Goal: Task Accomplishment & Management: Manage account settings

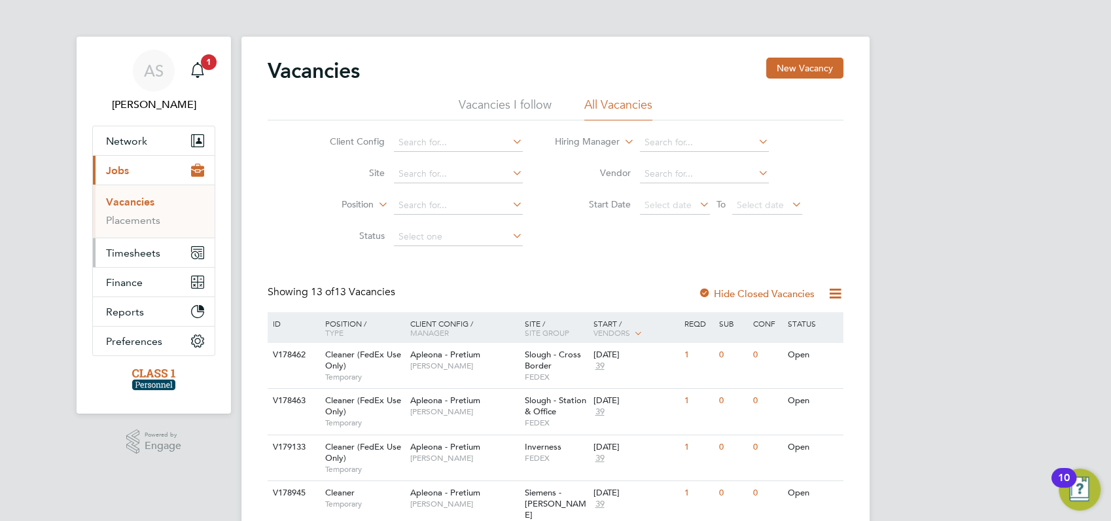
click at [133, 251] on span "Timesheets" at bounding box center [133, 253] width 54 height 12
click at [126, 229] on link "Timesheets" at bounding box center [133, 231] width 54 height 12
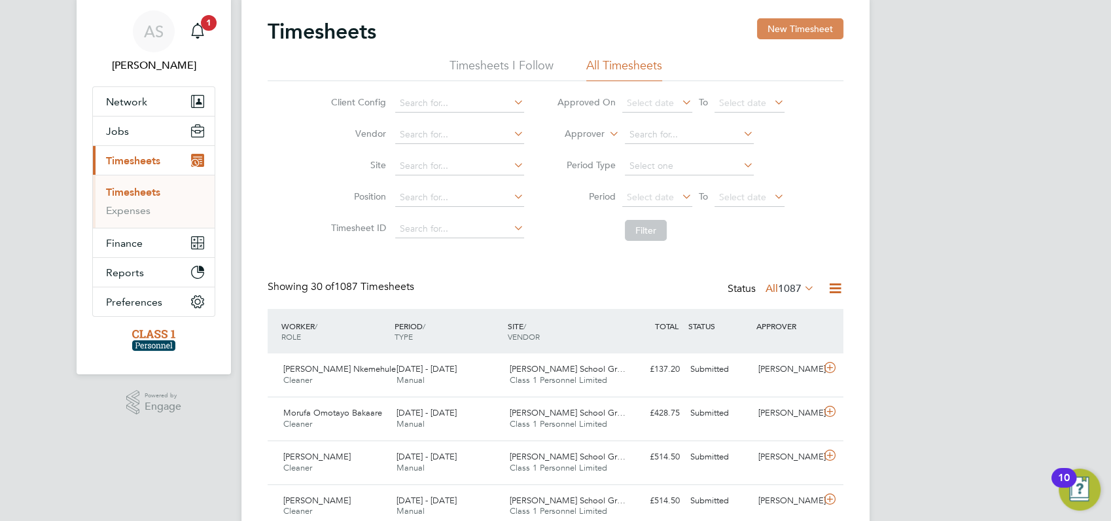
click at [802, 26] on button "New Timesheet" at bounding box center [800, 28] width 86 height 21
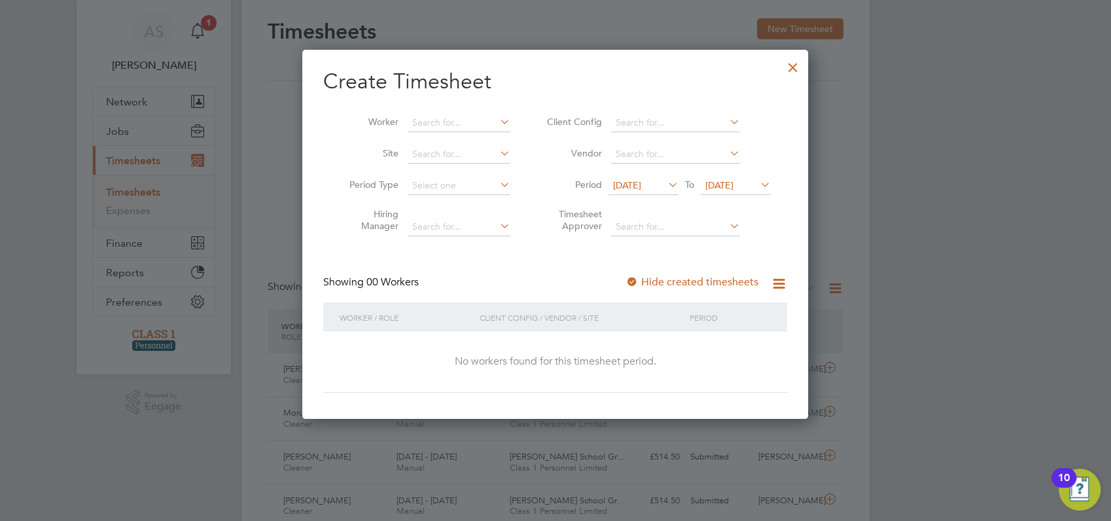
click at [637, 184] on span "10 Aug 2025" at bounding box center [627, 185] width 28 height 12
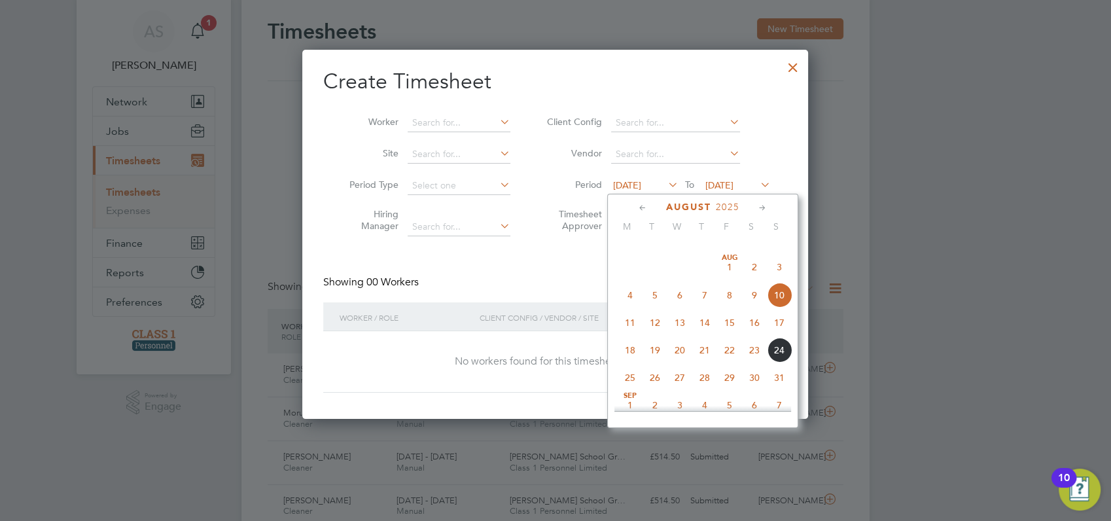
click at [631, 362] on span "18" at bounding box center [630, 350] width 25 height 25
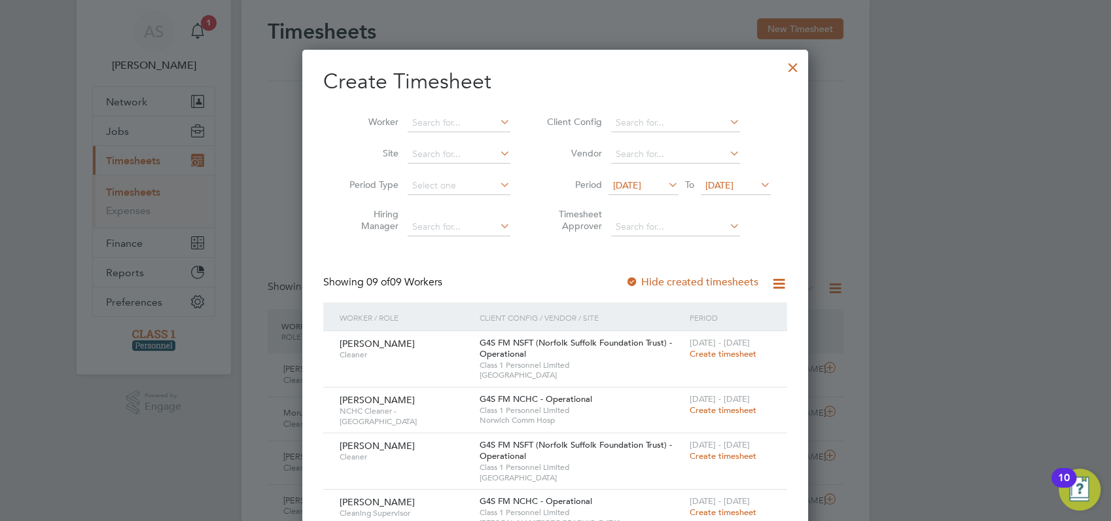
click at [733, 187] on span "18 Aug 2025" at bounding box center [719, 185] width 28 height 12
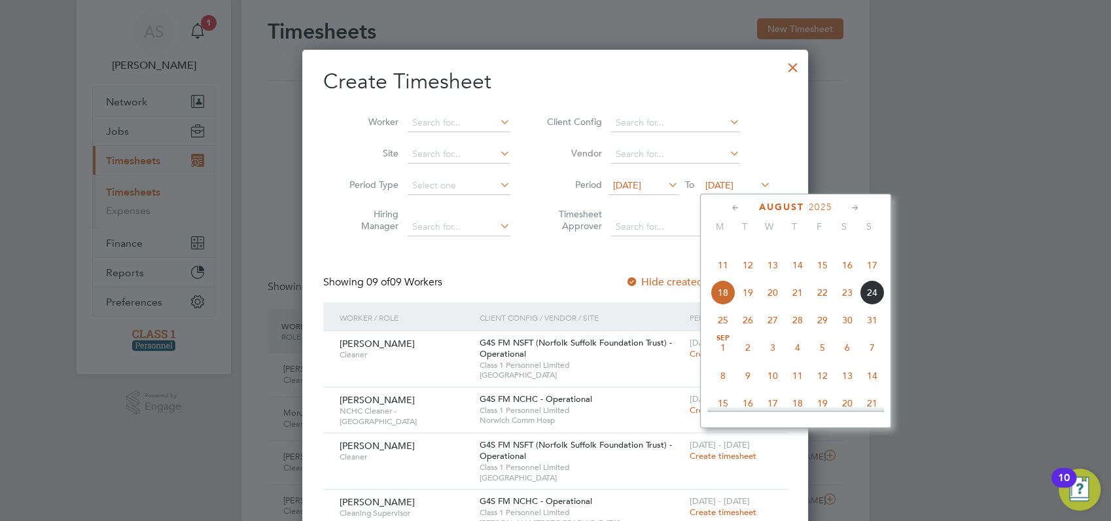
click at [870, 305] on span "24" at bounding box center [872, 292] width 25 height 25
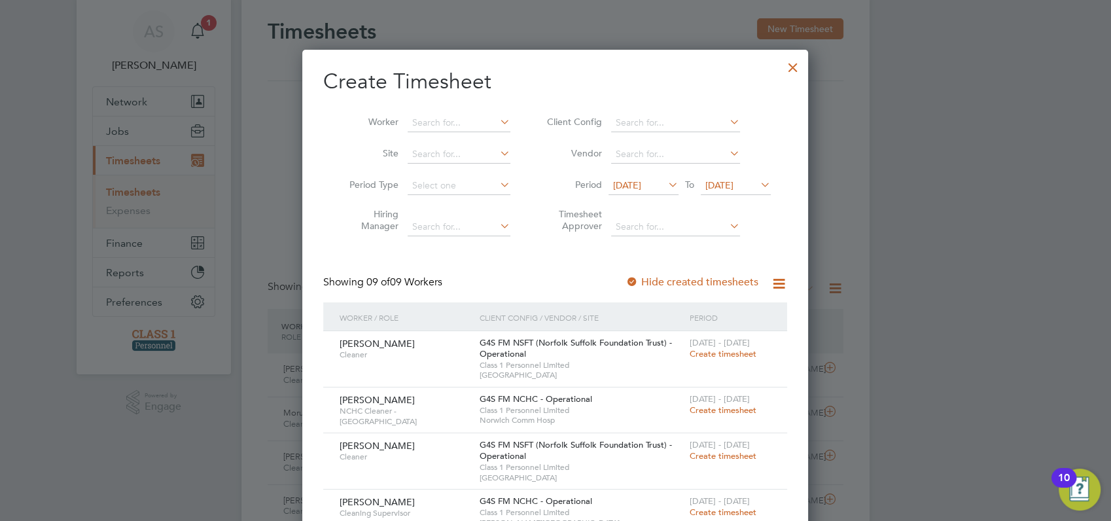
click at [939, 264] on div at bounding box center [555, 260] width 1111 height 521
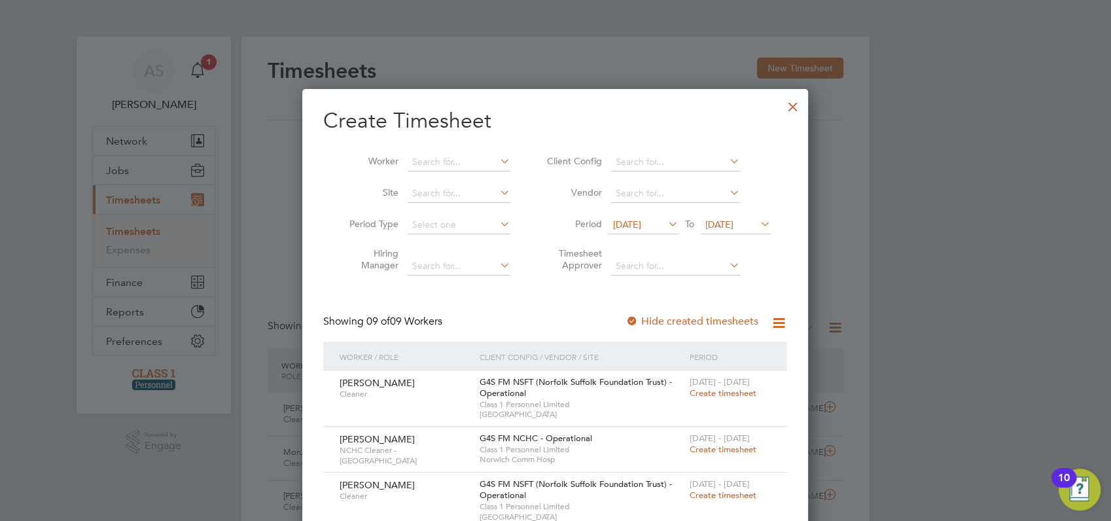
click at [794, 109] on div at bounding box center [793, 104] width 24 height 24
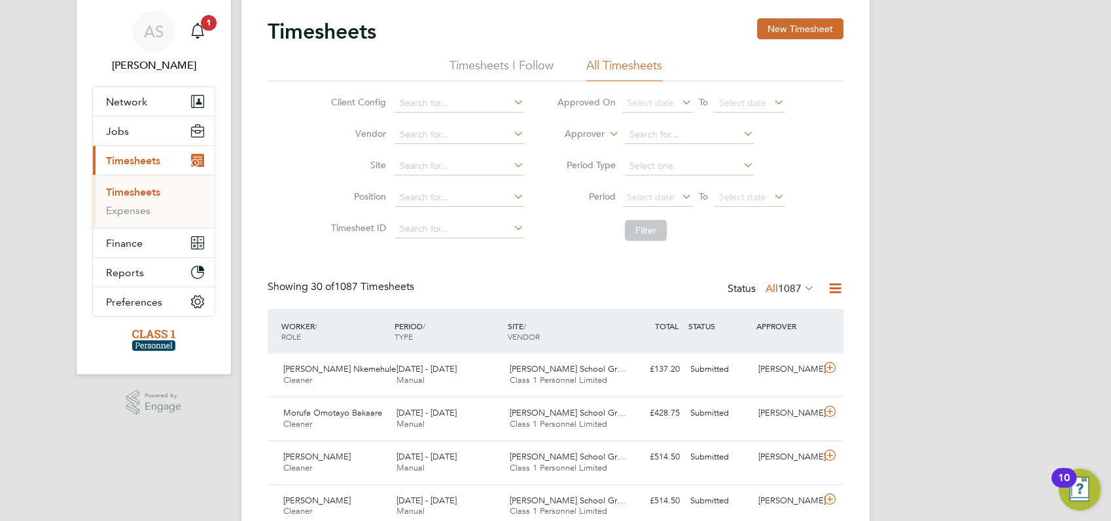
scroll to position [7, 6]
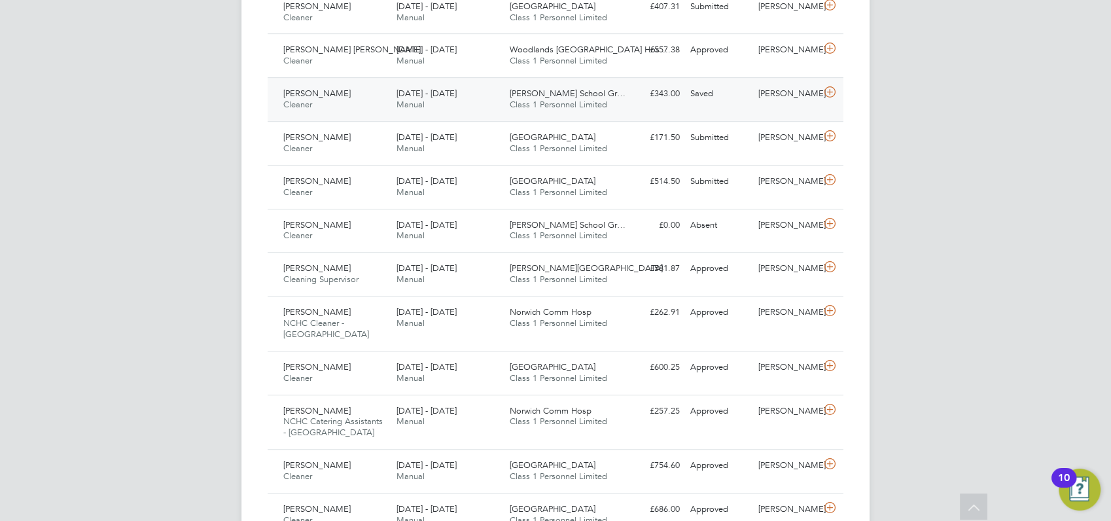
click at [307, 91] on span "[PERSON_NAME]" at bounding box center [316, 93] width 67 height 11
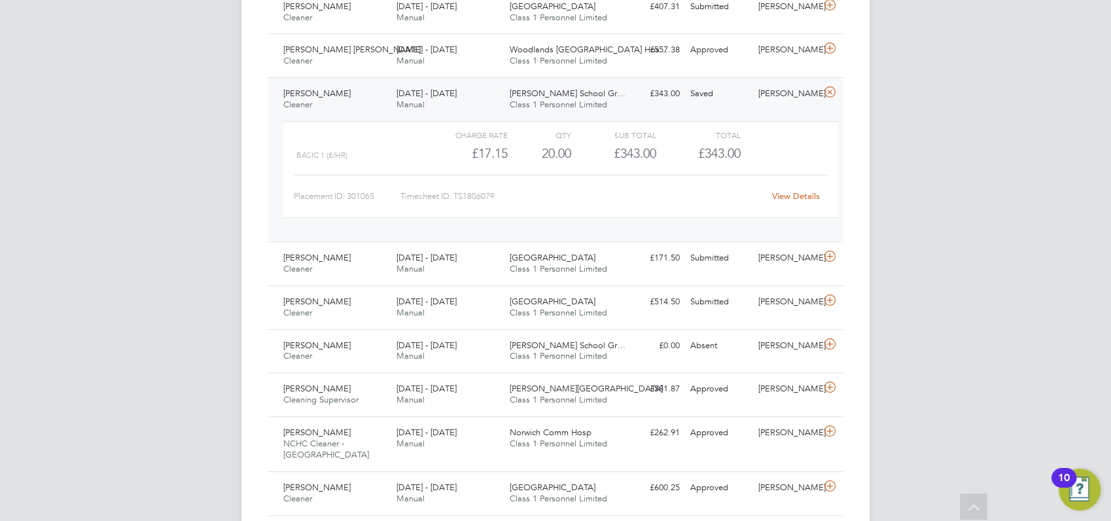
click at [800, 191] on link "View Details" at bounding box center [796, 195] width 48 height 11
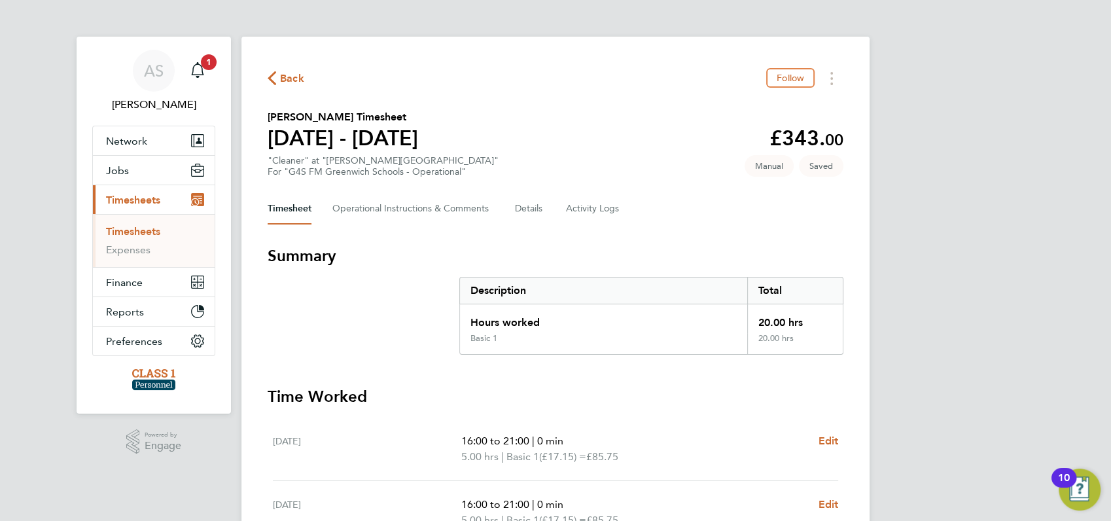
click at [923, 188] on div "AS Angela Sabaroche Notifications 1 Applications: Network Businesses Sites Work…" at bounding box center [555, 465] width 1111 height 930
click at [277, 78] on span "Back" at bounding box center [286, 77] width 37 height 12
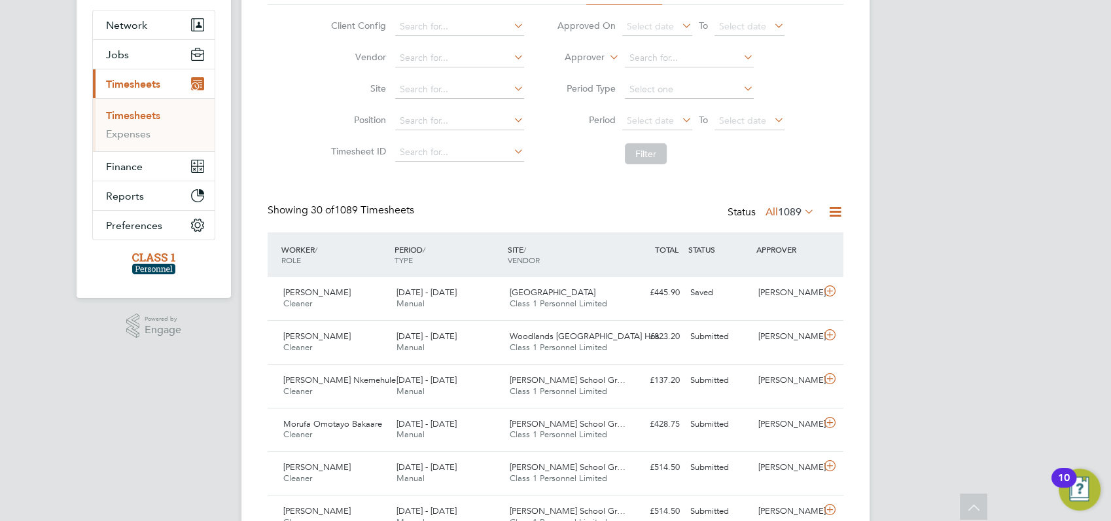
click at [130, 116] on link "Timesheets" at bounding box center [133, 115] width 54 height 12
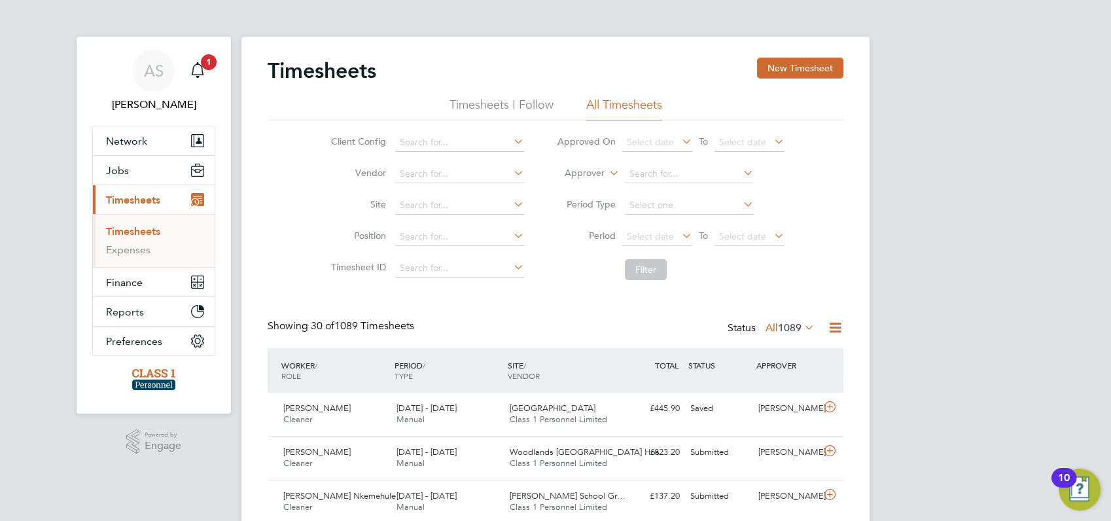
click at [130, 201] on span "Timesheets" at bounding box center [133, 200] width 54 height 12
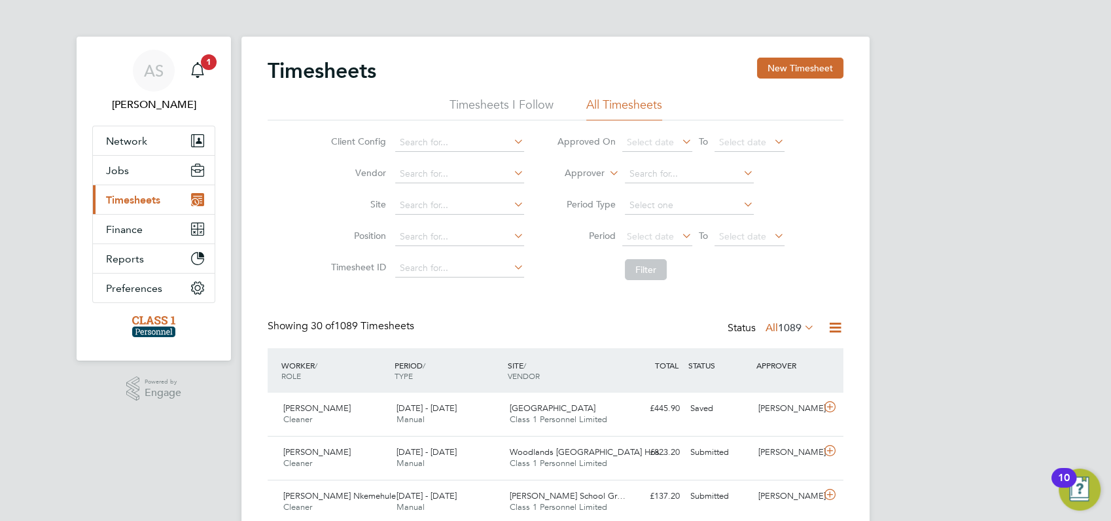
click at [128, 198] on span "Timesheets" at bounding box center [133, 200] width 54 height 12
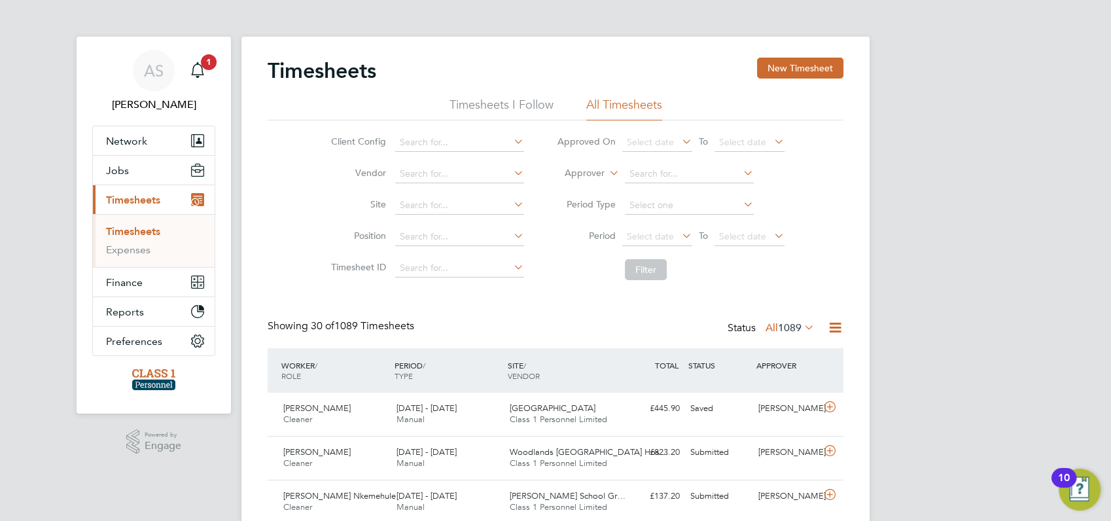
click at [141, 232] on link "Timesheets" at bounding box center [133, 231] width 54 height 12
click at [131, 199] on span "Timesheets" at bounding box center [133, 200] width 54 height 12
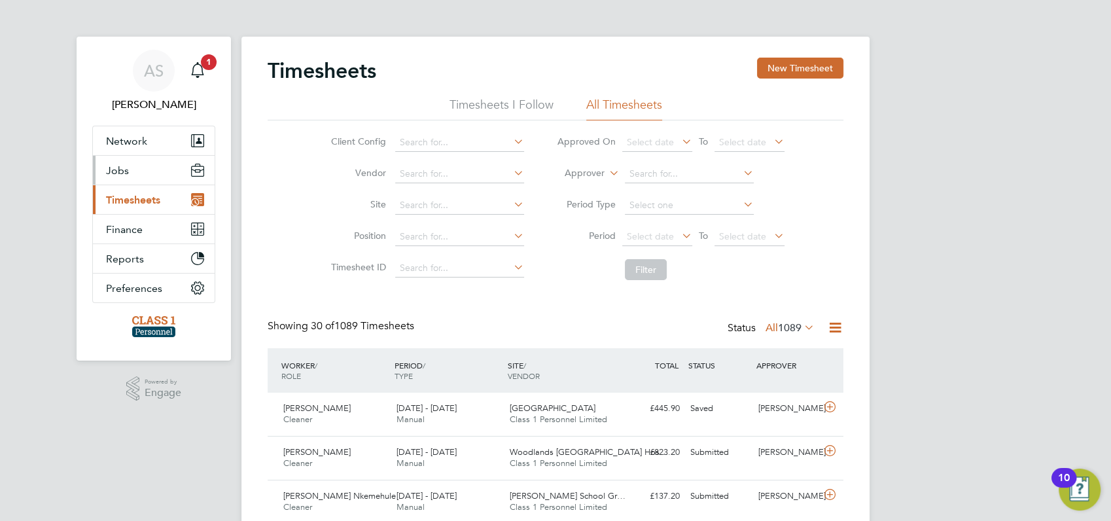
click at [122, 168] on span "Jobs" at bounding box center [117, 170] width 23 height 12
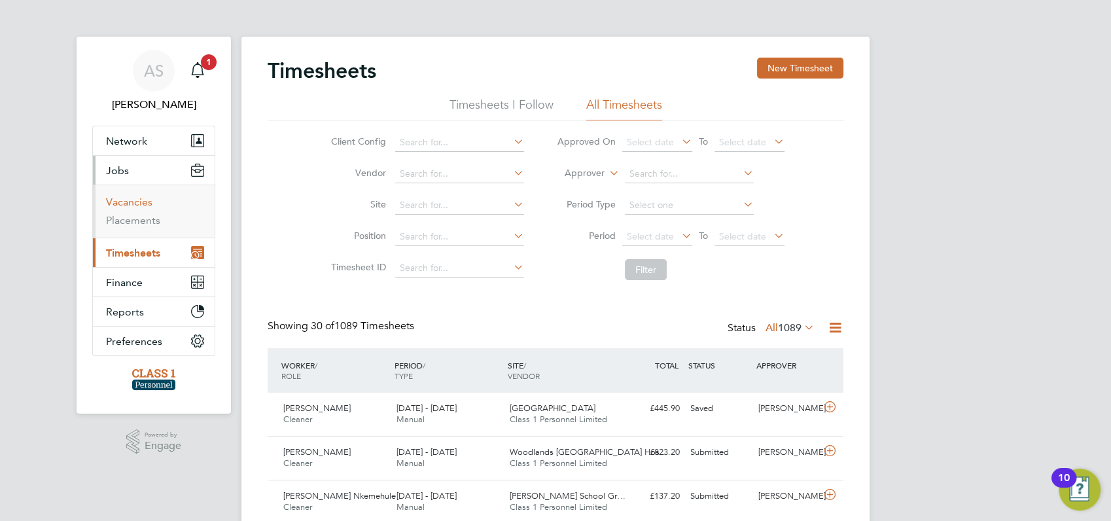
click at [131, 204] on link "Vacancies" at bounding box center [129, 202] width 46 height 12
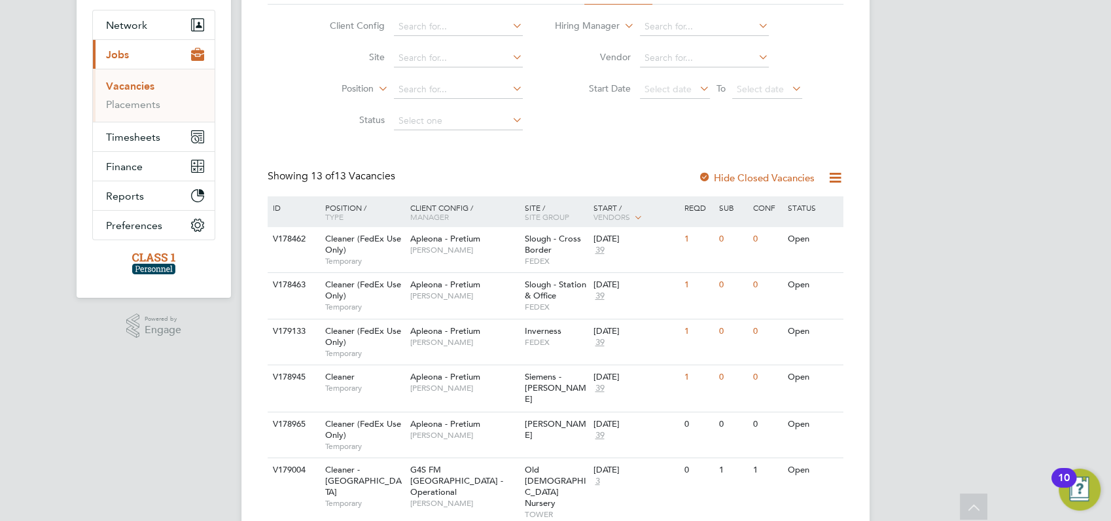
scroll to position [87, 0]
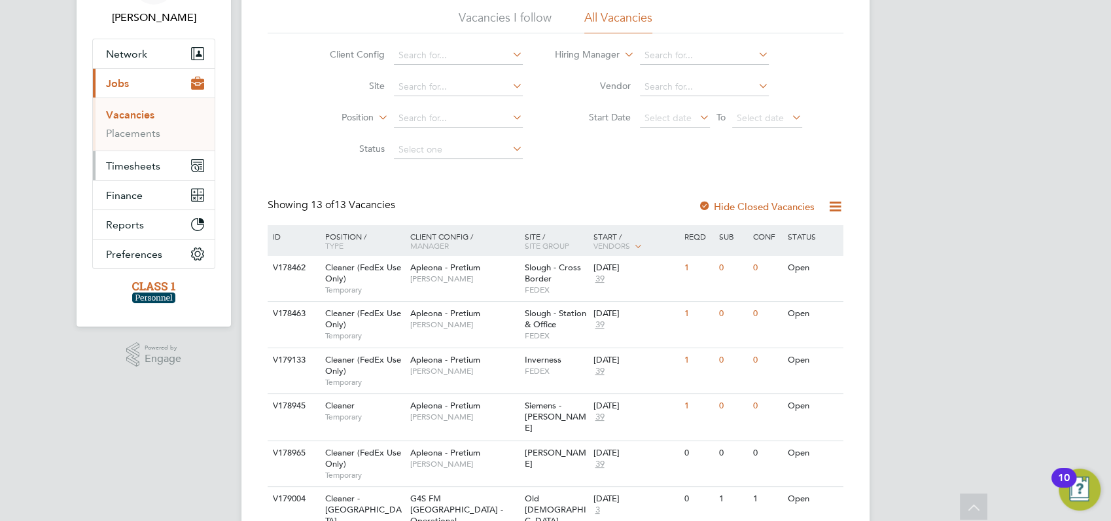
click at [124, 166] on span "Timesheets" at bounding box center [133, 166] width 54 height 12
click at [135, 147] on link "Timesheets" at bounding box center [133, 144] width 54 height 12
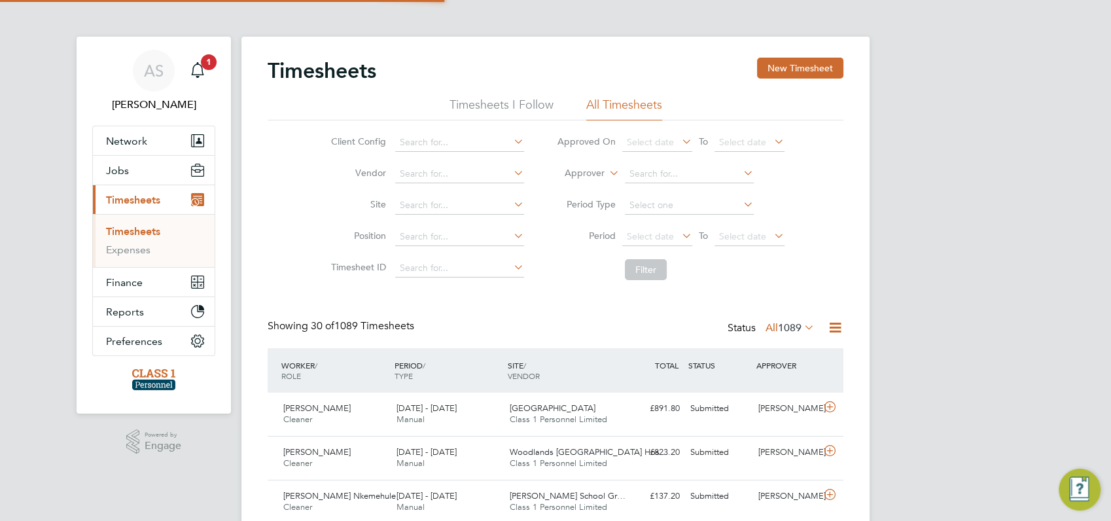
scroll to position [7, 6]
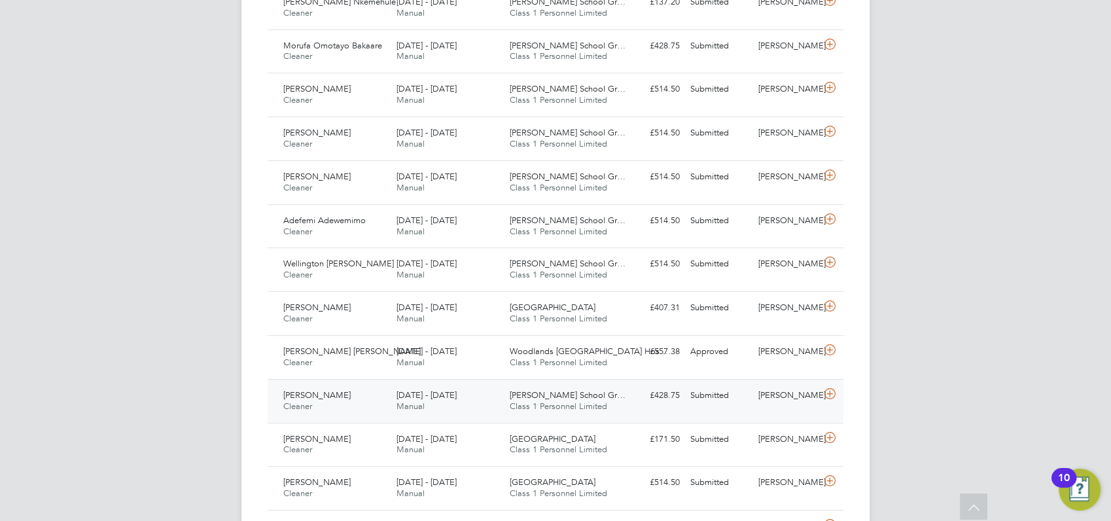
click at [323, 397] on span "[PERSON_NAME]" at bounding box center [316, 394] width 67 height 11
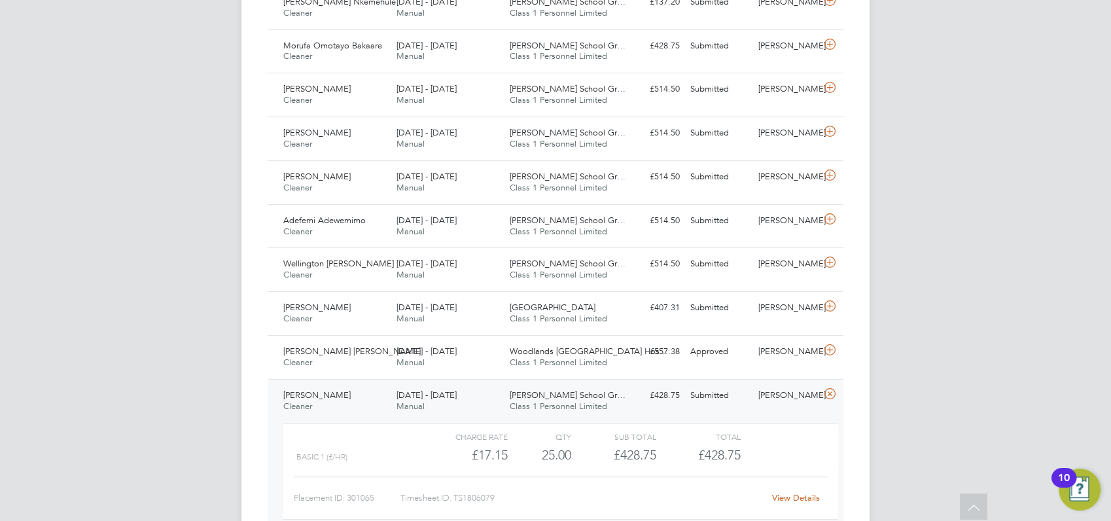
click at [792, 497] on link "View Details" at bounding box center [796, 497] width 48 height 11
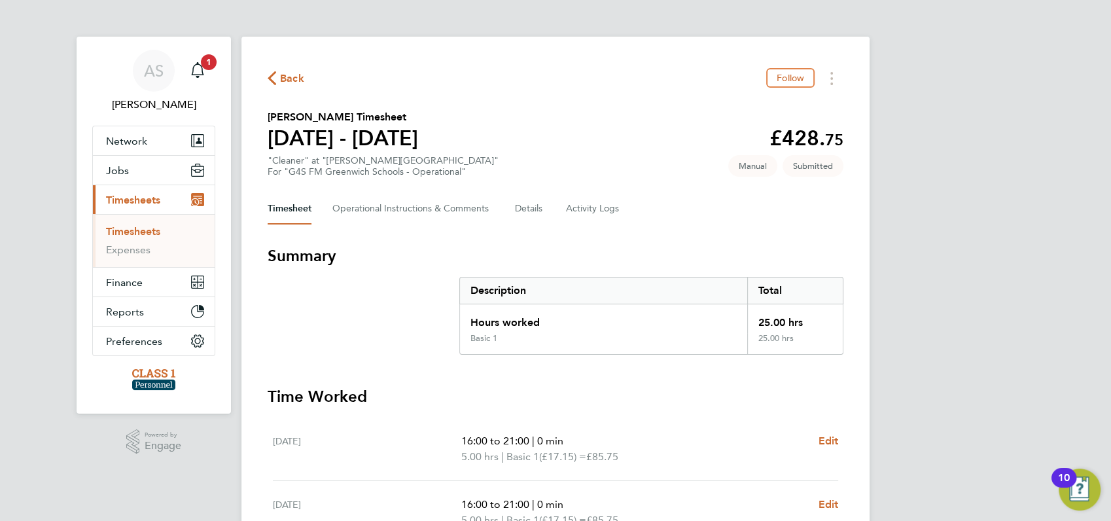
click at [290, 79] on span "Back" at bounding box center [292, 79] width 24 height 16
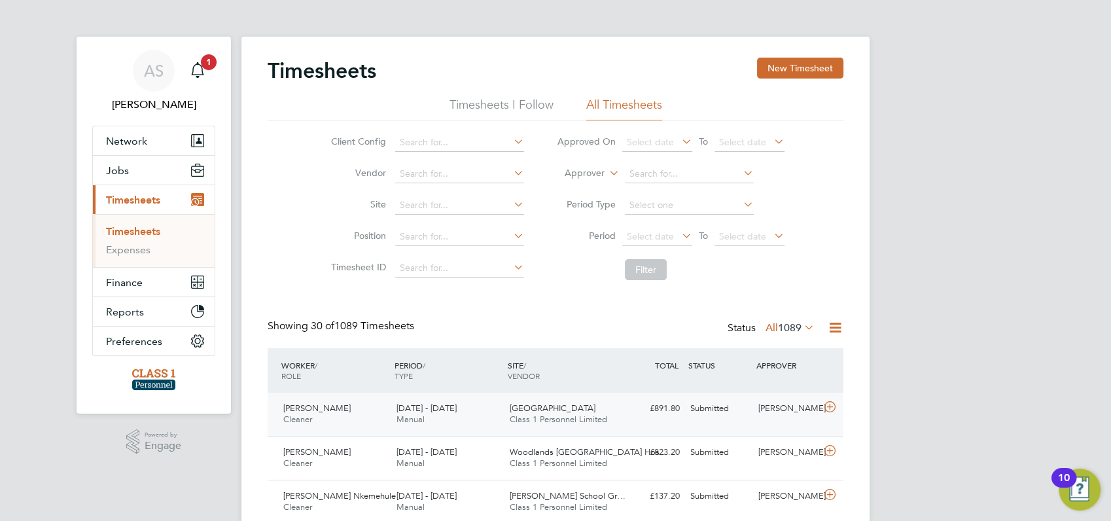
click at [300, 410] on span "[PERSON_NAME]" at bounding box center [316, 407] width 67 height 11
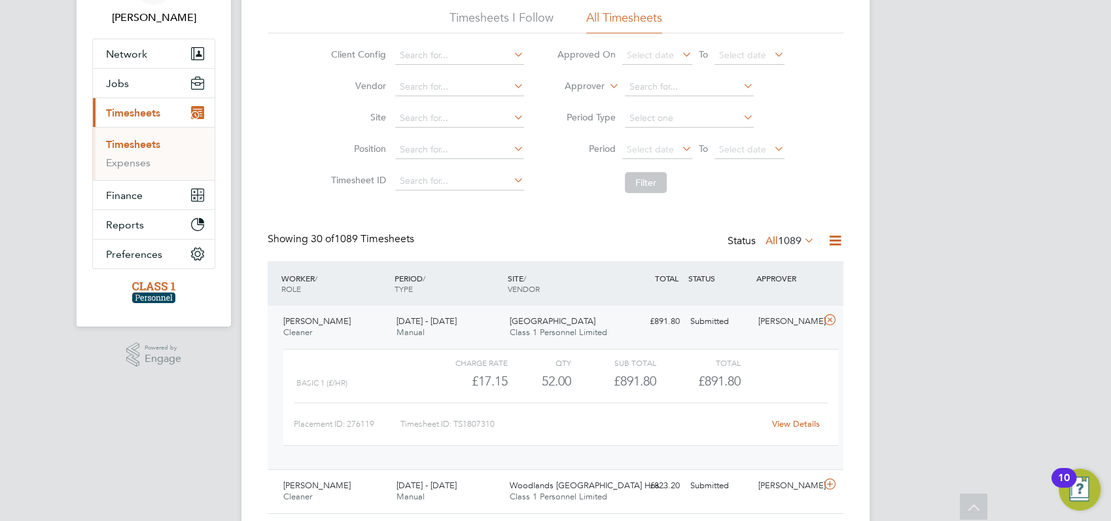
click at [798, 422] on link "View Details" at bounding box center [796, 423] width 48 height 11
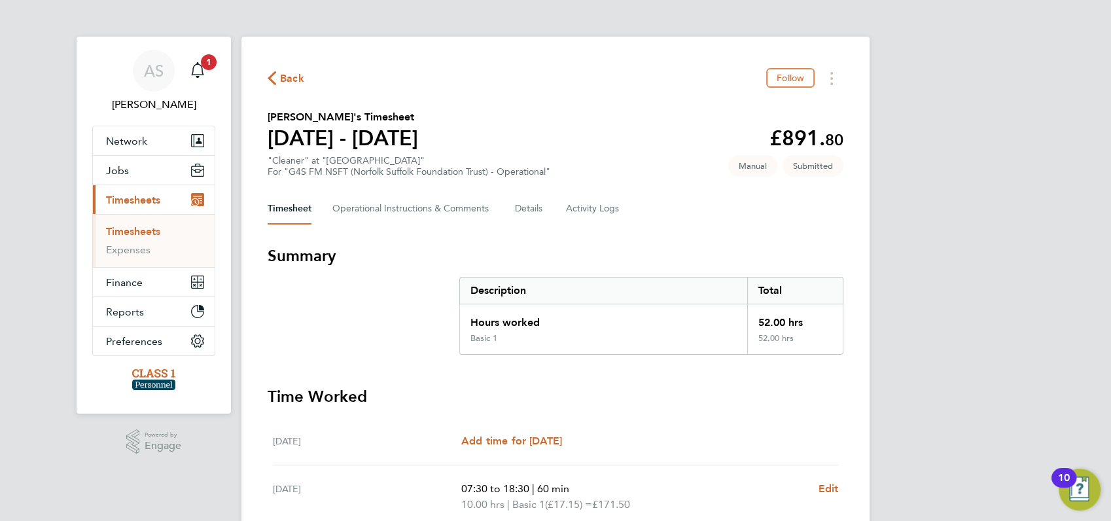
click at [1039, 323] on div "AS [PERSON_NAME] Notifications 1 Applications: Network Businesses Sites Workers…" at bounding box center [555, 480] width 1111 height 961
click at [287, 75] on span "Back" at bounding box center [292, 79] width 24 height 16
